Goal: Leave review/rating

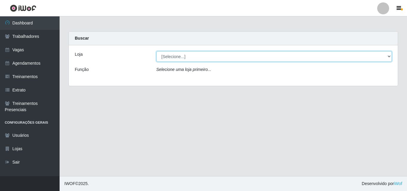
click at [174, 55] on select "[Selecione...] Chinatown Sushimi - [GEOGRAPHIC_DATA]" at bounding box center [274, 56] width 236 height 10
select select "357"
click at [156, 51] on select "[Selecione...] Chinatown Sushimi - [GEOGRAPHIC_DATA]" at bounding box center [274, 56] width 236 height 10
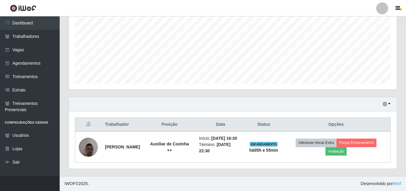
scroll to position [136, 0]
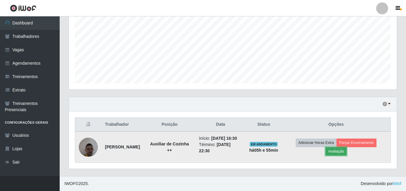
click at [346, 149] on button "Avaliação" at bounding box center [335, 151] width 21 height 8
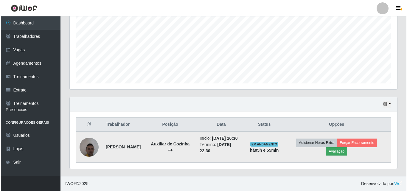
scroll to position [124, 325]
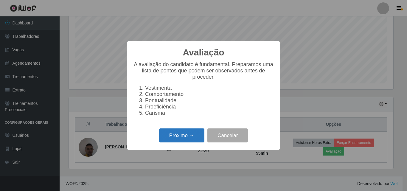
click at [174, 140] on button "Próximo →" at bounding box center [181, 135] width 45 height 14
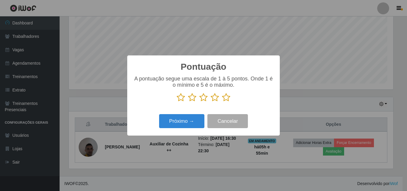
scroll to position [297929, 297728]
click at [227, 99] on icon at bounding box center [226, 97] width 8 height 9
click at [222, 102] on input "radio" at bounding box center [222, 102] width 0 height 0
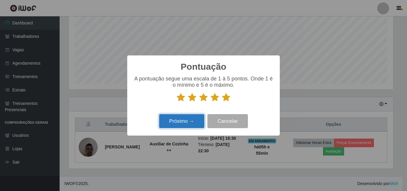
click at [179, 121] on button "Próximo →" at bounding box center [181, 121] width 45 height 14
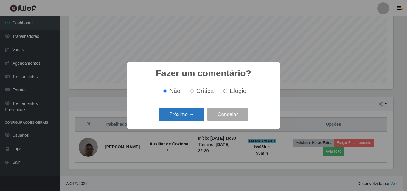
click at [183, 112] on button "Próximo →" at bounding box center [181, 115] width 45 height 14
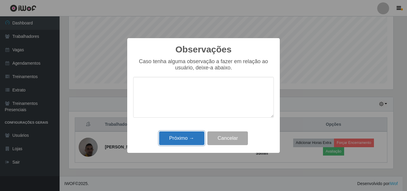
click at [182, 137] on button "Próximo →" at bounding box center [181, 138] width 45 height 14
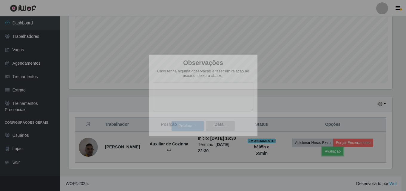
scroll to position [124, 328]
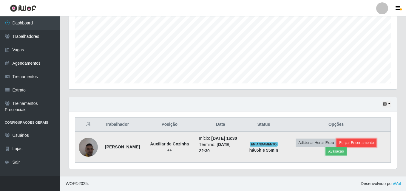
click at [371, 139] on button "Forçar Encerramento" at bounding box center [356, 143] width 40 height 8
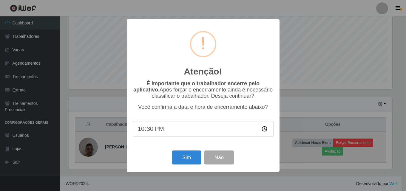
scroll to position [124, 325]
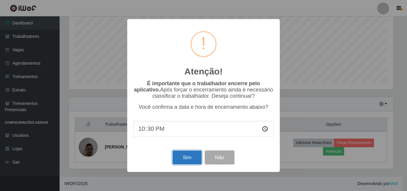
click at [189, 160] on button "Sim" at bounding box center [187, 158] width 29 height 14
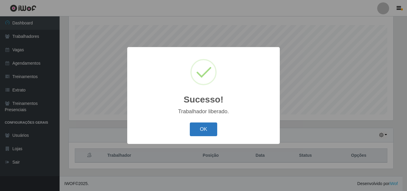
click at [204, 127] on button "OK" at bounding box center [204, 129] width 28 height 14
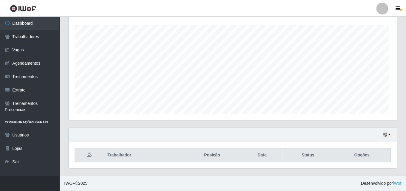
scroll to position [124, 328]
